Goal: Use online tool/utility: Utilize a website feature to perform a specific function

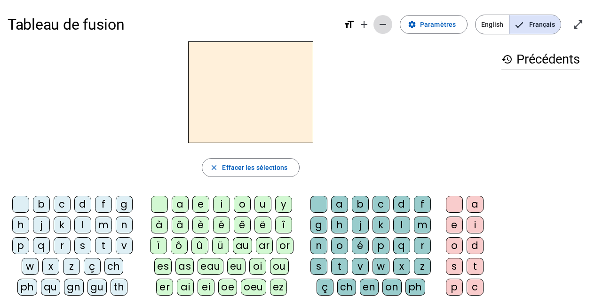
click at [386, 24] on mat-icon "remove" at bounding box center [382, 24] width 11 height 11
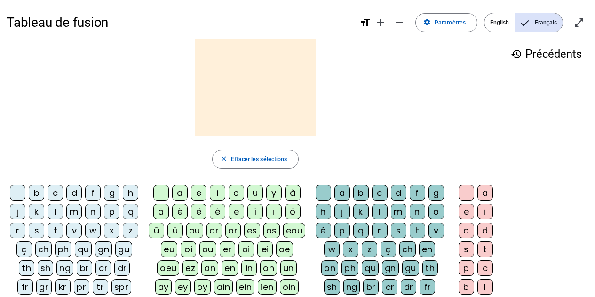
click at [41, 231] on div "s" at bounding box center [37, 231] width 16 height 16
click at [197, 193] on div "e" at bounding box center [199, 193] width 16 height 16
click at [56, 196] on div "c" at bounding box center [56, 193] width 16 height 16
click at [55, 213] on div "l" at bounding box center [56, 212] width 16 height 16
click at [74, 191] on div "d" at bounding box center [74, 193] width 16 height 16
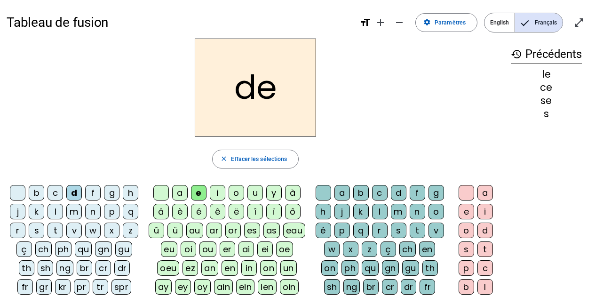
click at [255, 193] on div "u" at bounding box center [255, 193] width 16 height 16
click at [58, 215] on div "l" at bounding box center [56, 212] width 16 height 16
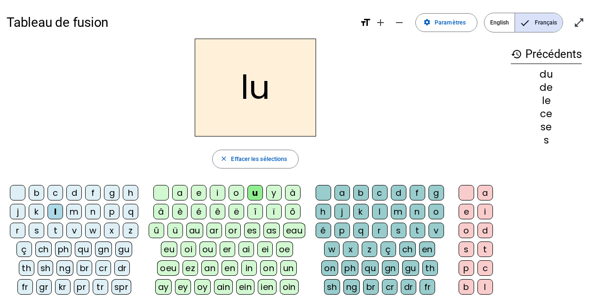
click at [72, 231] on div "v" at bounding box center [74, 231] width 16 height 16
click at [33, 231] on div "s" at bounding box center [37, 231] width 16 height 16
click at [377, 192] on div "c" at bounding box center [380, 193] width 16 height 16
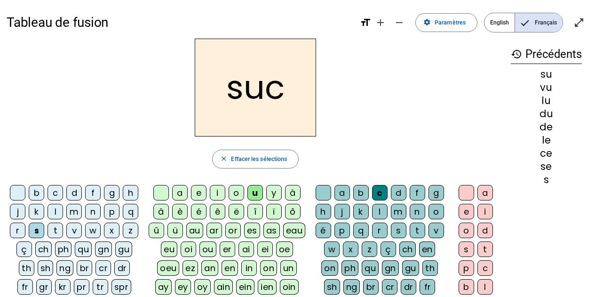
click at [200, 194] on div "e" at bounding box center [199, 193] width 16 height 16
click at [181, 193] on div "a" at bounding box center [180, 193] width 16 height 16
click at [55, 215] on div "l" at bounding box center [56, 212] width 16 height 16
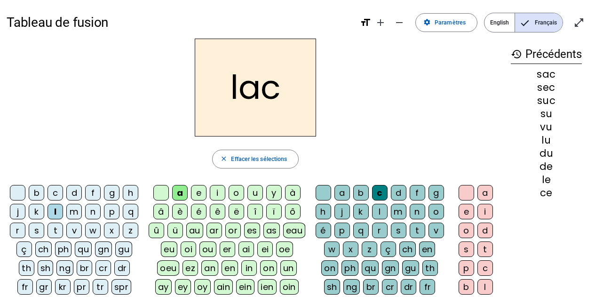
click at [40, 195] on div "b" at bounding box center [37, 193] width 16 height 16
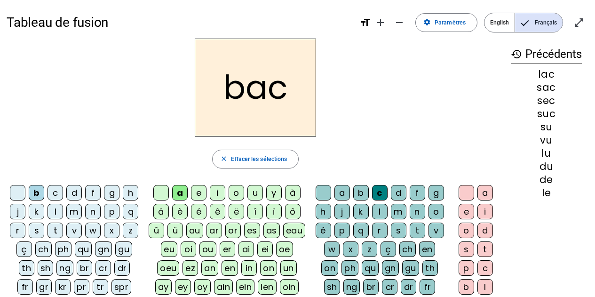
click at [58, 225] on div "t" at bounding box center [56, 231] width 16 height 16
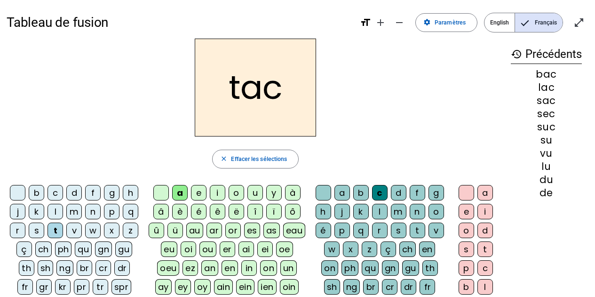
click at [237, 191] on div "o" at bounding box center [237, 193] width 16 height 16
click at [15, 233] on div "r" at bounding box center [18, 231] width 16 height 16
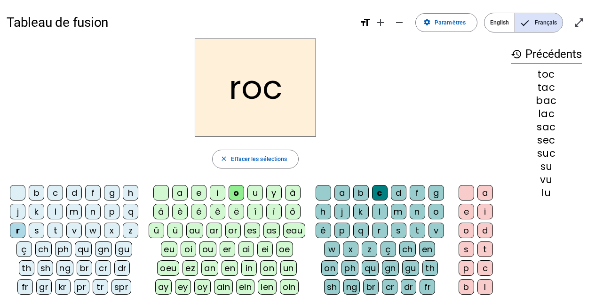
click at [38, 233] on div "s" at bounding box center [37, 231] width 16 height 16
click at [372, 211] on div "l" at bounding box center [380, 212] width 16 height 16
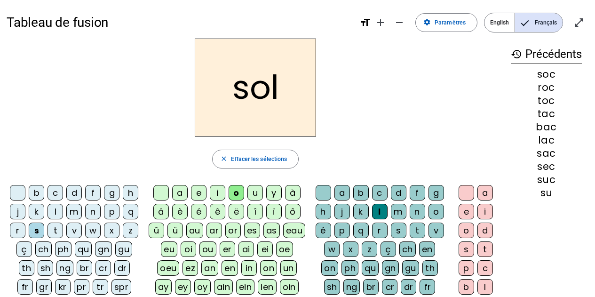
click at [40, 192] on div "b" at bounding box center [37, 193] width 16 height 16
